Goal: Check status

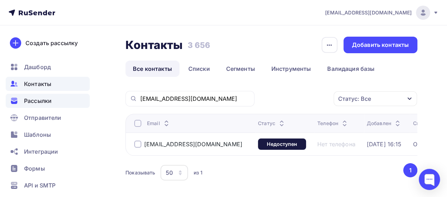
click at [38, 101] on span "Рассылки" at bounding box center [38, 101] width 28 height 8
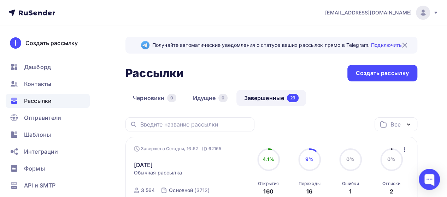
scroll to position [35, 0]
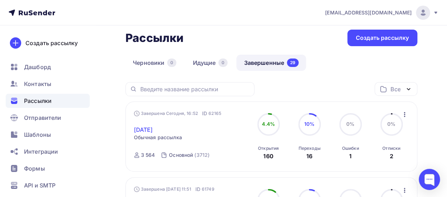
click at [145, 133] on link "[DATE]" at bounding box center [143, 130] width 19 height 8
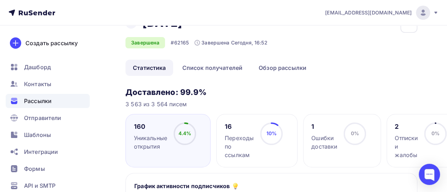
scroll to position [59, 0]
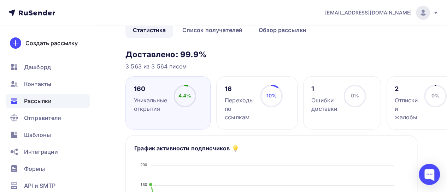
click at [407, 96] on div "Отписки и жалобы" at bounding box center [406, 108] width 23 height 25
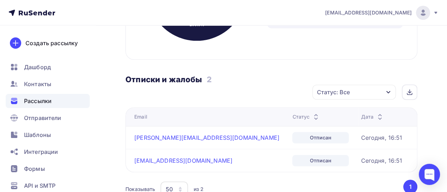
scroll to position [283, 0]
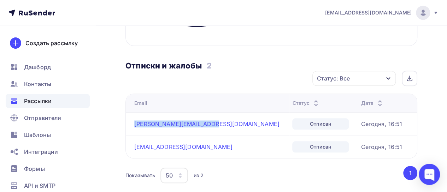
drag, startPoint x: 205, startPoint y: 124, endPoint x: 133, endPoint y: 123, distance: 72.4
click at [133, 123] on td "[PERSON_NAME][EMAIL_ADDRESS][DOMAIN_NAME]" at bounding box center [208, 123] width 164 height 23
copy link "[PERSON_NAME][EMAIL_ADDRESS][DOMAIN_NAME]"
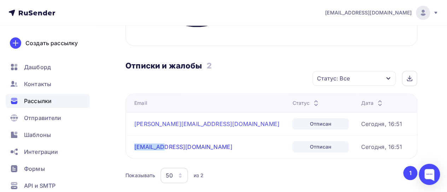
drag, startPoint x: 168, startPoint y: 145, endPoint x: 134, endPoint y: 145, distance: 34.3
click at [134, 145] on div "[EMAIL_ADDRESS][DOMAIN_NAME]" at bounding box center [210, 146] width 152 height 7
copy link "[EMAIL_ADDRESS][DOMAIN_NAME]"
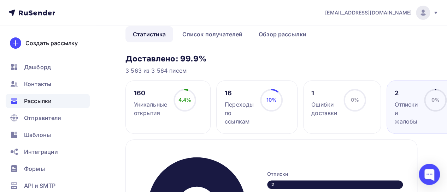
scroll to position [59, 0]
